Goal: Task Accomplishment & Management: Manage account settings

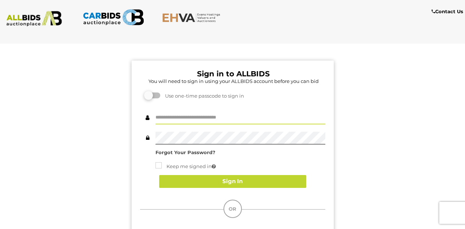
click at [258, 117] on input "text" at bounding box center [240, 118] width 170 height 13
type input "********"
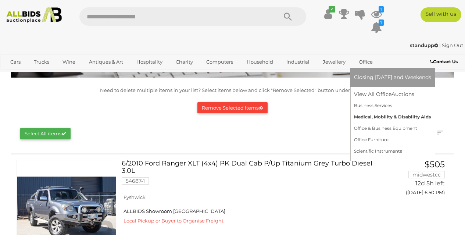
scroll to position [74, 0]
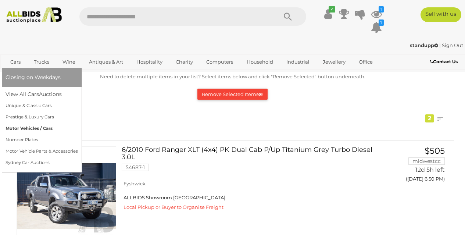
click at [44, 125] on link "Motor Vehicles / Cars" at bounding box center [42, 128] width 72 height 11
